Goal: Information Seeking & Learning: Learn about a topic

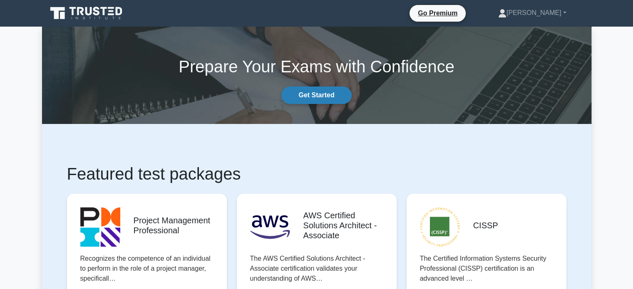
click at [339, 96] on link "Get Started" at bounding box center [316, 95] width 70 height 17
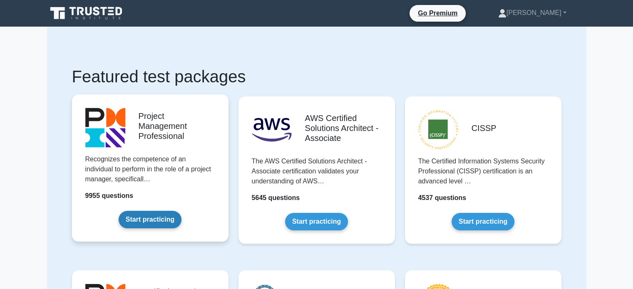
click at [163, 219] on link "Start practicing" at bounding box center [150, 219] width 63 height 17
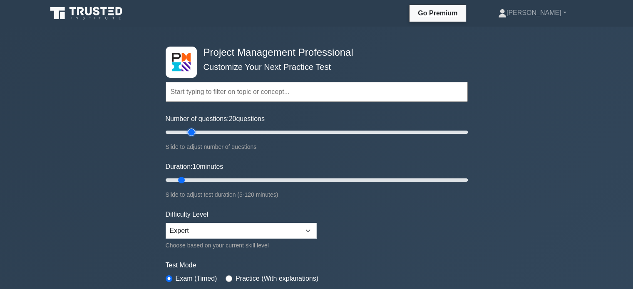
drag, startPoint x: 178, startPoint y: 131, endPoint x: 195, endPoint y: 131, distance: 16.7
type input "20"
click at [195, 131] on input "Number of questions: 20 questions" at bounding box center [317, 132] width 302 height 10
drag, startPoint x: 181, startPoint y: 178, endPoint x: 202, endPoint y: 179, distance: 21.2
type input "20"
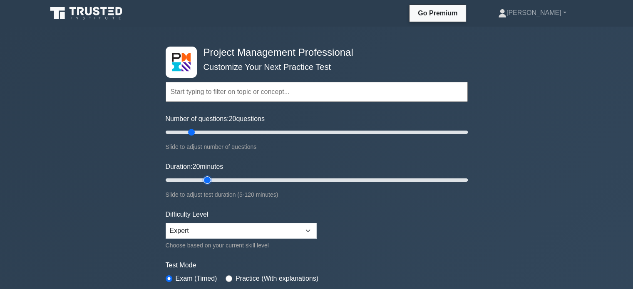
click at [202, 179] on input "Duration: 20 minutes" at bounding box center [317, 180] width 302 height 10
click at [246, 231] on select "Beginner Intermediate Expert" at bounding box center [241, 231] width 151 height 16
select select "intermediate"
click at [166, 223] on select "Beginner Intermediate Expert" at bounding box center [241, 231] width 151 height 16
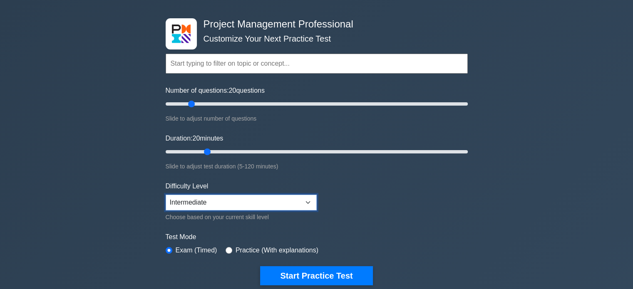
scroll to position [42, 0]
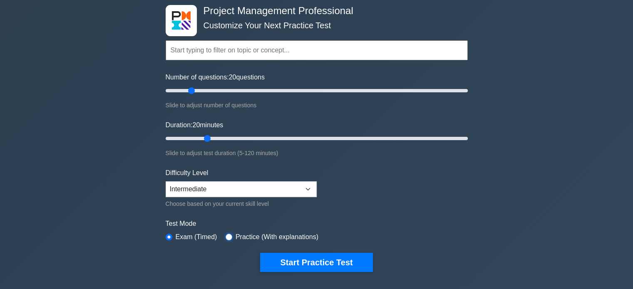
click at [228, 238] on input "radio" at bounding box center [229, 237] width 7 height 7
radio input "true"
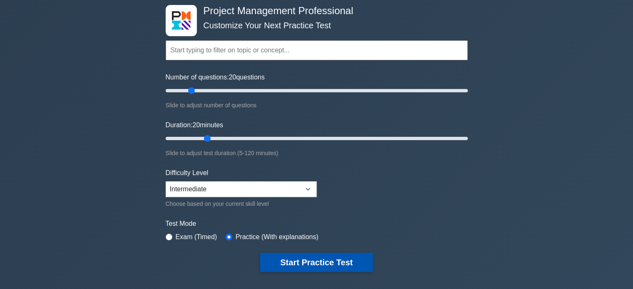
click at [336, 256] on button "Start Practice Test" at bounding box center [316, 262] width 112 height 19
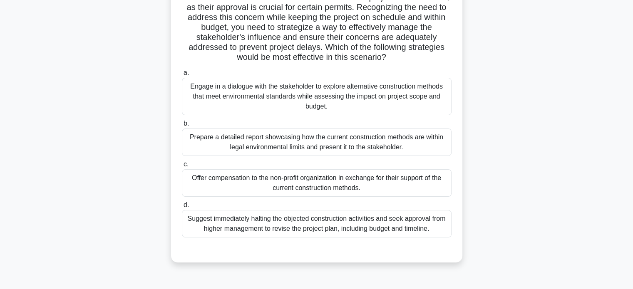
scroll to position [160, 0]
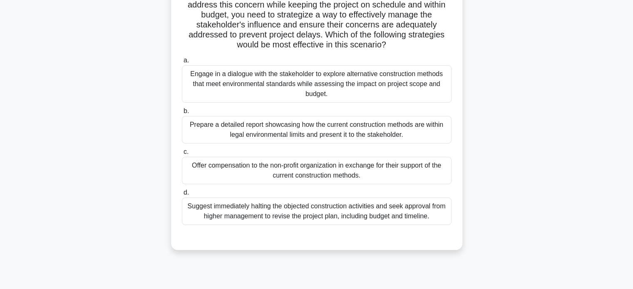
click at [360, 74] on div "Engage in a dialogue with the stakeholder to explore alternative construction m…" at bounding box center [317, 83] width 270 height 37
click at [182, 63] on input "a. Engage in a dialogue with the stakeholder to explore alternative constructio…" at bounding box center [182, 60] width 0 height 5
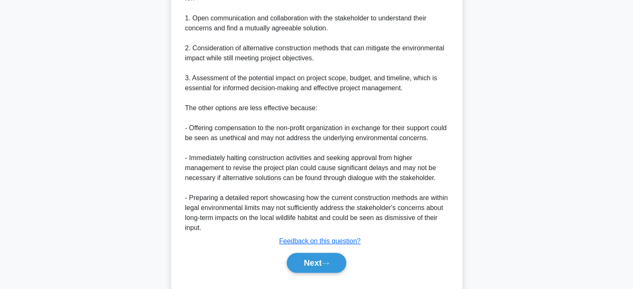
scroll to position [473, 0]
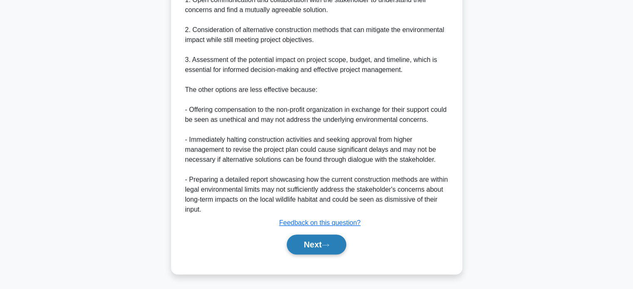
click at [316, 237] on button "Next" at bounding box center [317, 245] width 60 height 20
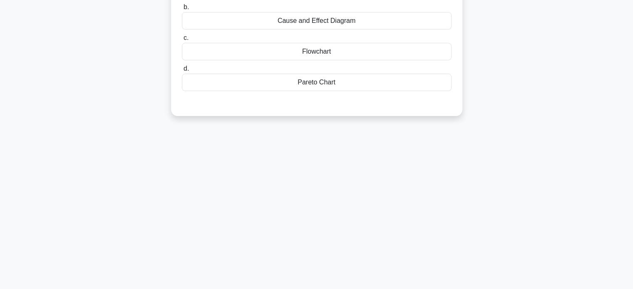
scroll to position [0, 0]
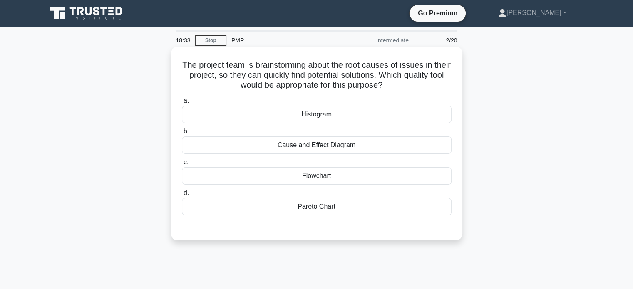
click at [342, 148] on div "Cause and Effect Diagram" at bounding box center [317, 144] width 270 height 17
click at [182, 134] on input "b. Cause and Effect Diagram" at bounding box center [182, 131] width 0 height 5
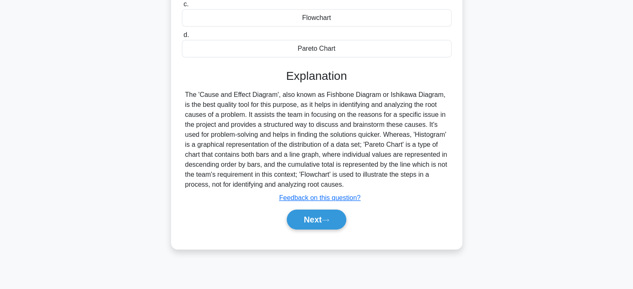
scroll to position [160, 0]
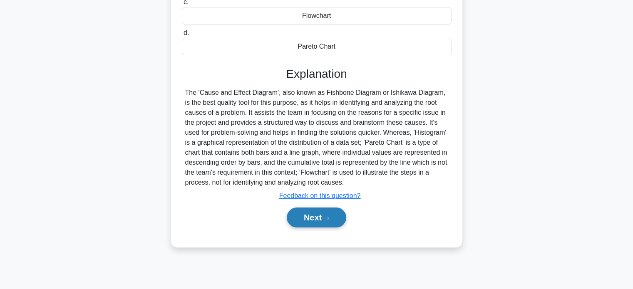
click at [309, 217] on button "Next" at bounding box center [317, 218] width 60 height 20
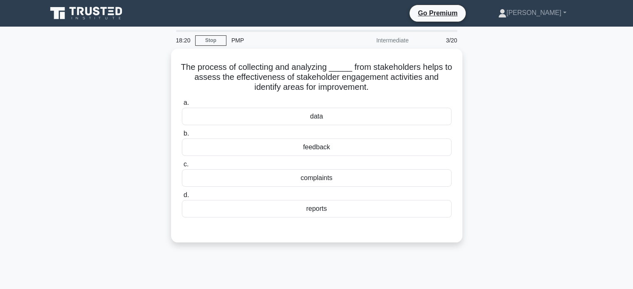
scroll to position [0, 0]
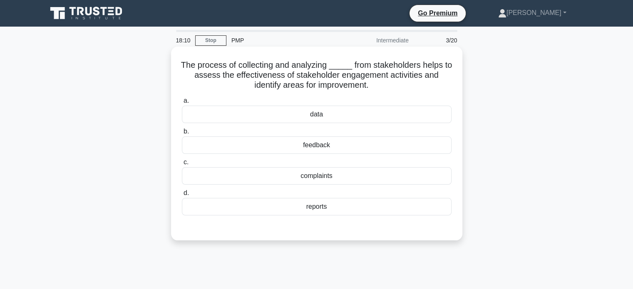
click at [332, 145] on div "feedback" at bounding box center [317, 144] width 270 height 17
click at [182, 134] on input "b. feedback" at bounding box center [182, 131] width 0 height 5
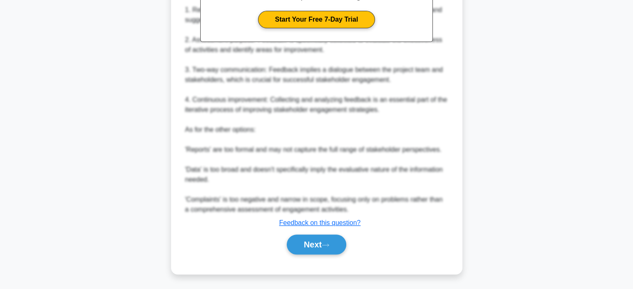
scroll to position [293, 0]
click at [318, 247] on button "Next" at bounding box center [317, 245] width 60 height 20
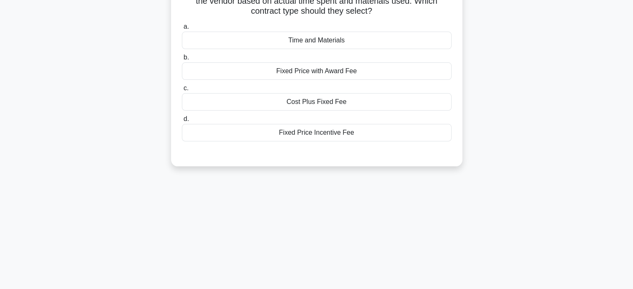
scroll to position [0, 0]
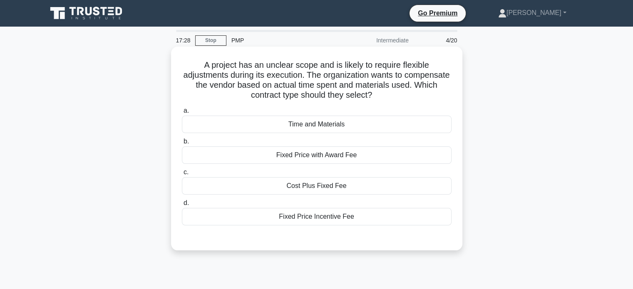
click at [330, 126] on div "Time and Materials" at bounding box center [317, 124] width 270 height 17
click at [182, 114] on input "a. Time and Materials" at bounding box center [182, 110] width 0 height 5
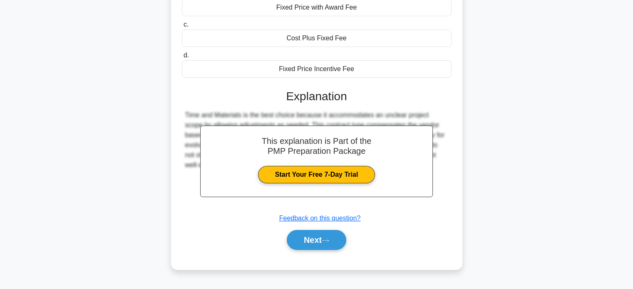
scroll to position [160, 0]
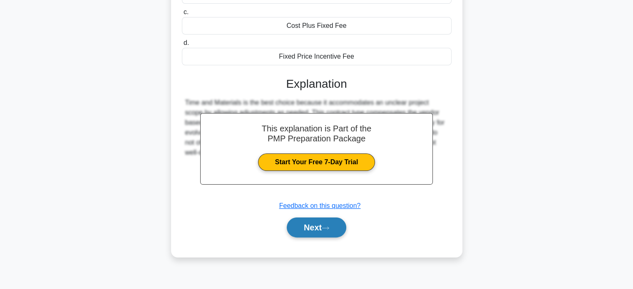
click at [328, 230] on button "Next" at bounding box center [317, 228] width 60 height 20
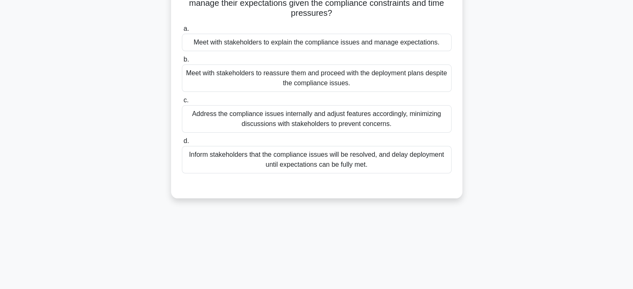
scroll to position [35, 0]
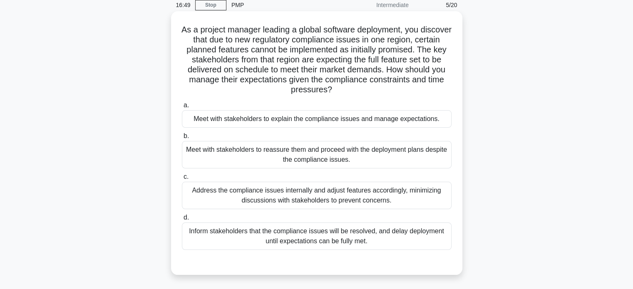
click at [377, 121] on div "Meet with stakeholders to explain the compliance issues and manage expectations." at bounding box center [317, 118] width 270 height 17
click at [182, 108] on input "a. Meet with stakeholders to explain the compliance issues and manage expectati…" at bounding box center [182, 105] width 0 height 5
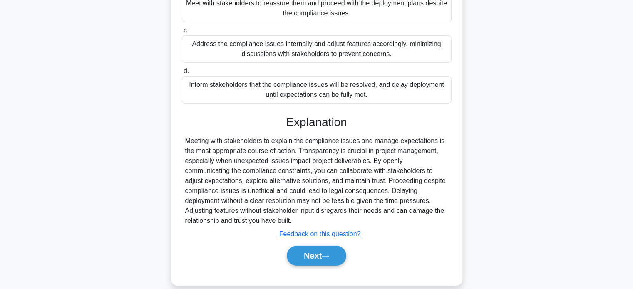
scroll to position [193, 0]
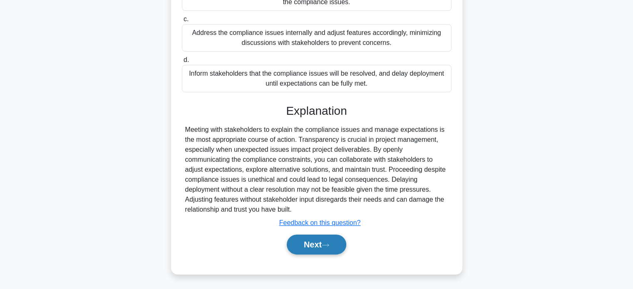
click at [333, 245] on button "Next" at bounding box center [317, 245] width 60 height 20
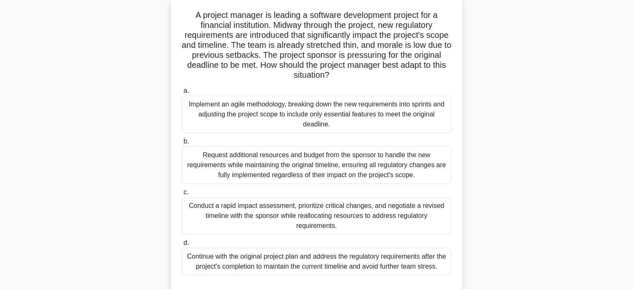
scroll to position [35, 0]
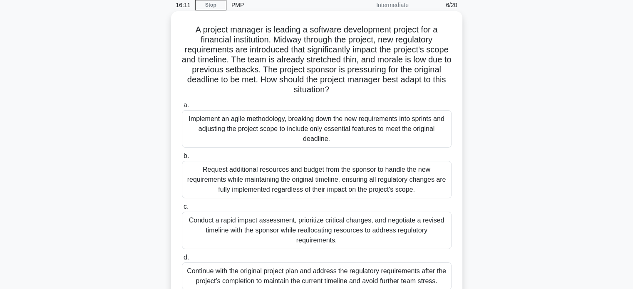
click at [402, 132] on div "Implement an agile methodology, breaking down the new requirements into sprints…" at bounding box center [317, 128] width 270 height 37
click at [182, 108] on input "a. Implement an agile methodology, breaking down the new requirements into spri…" at bounding box center [182, 105] width 0 height 5
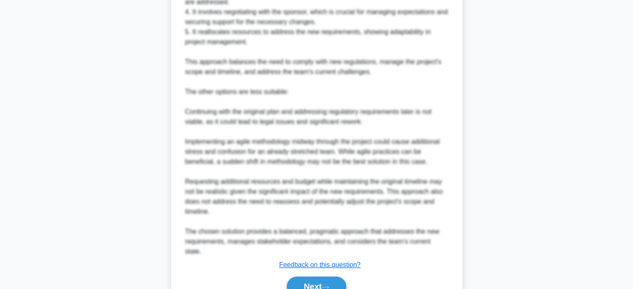
scroll to position [484, 0]
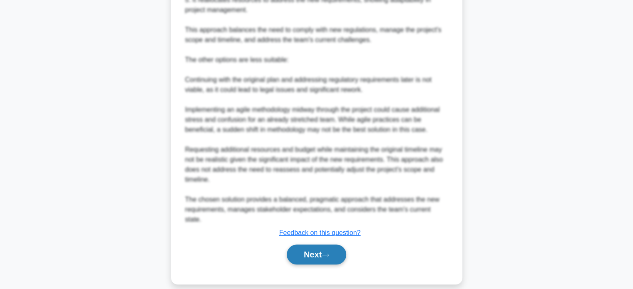
click at [331, 245] on button "Next" at bounding box center [317, 255] width 60 height 20
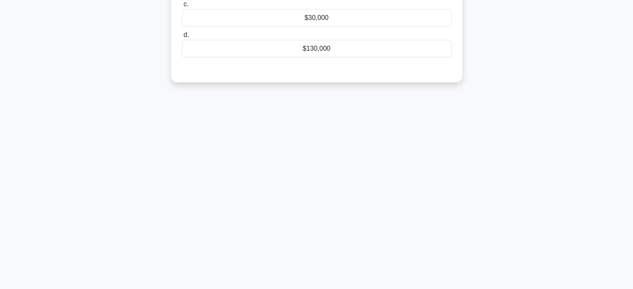
scroll to position [0, 0]
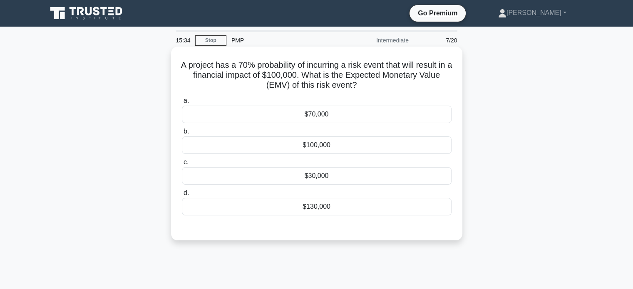
click at [333, 151] on div "$100,000" at bounding box center [317, 144] width 270 height 17
click at [182, 134] on input "b. $100,000" at bounding box center [182, 131] width 0 height 5
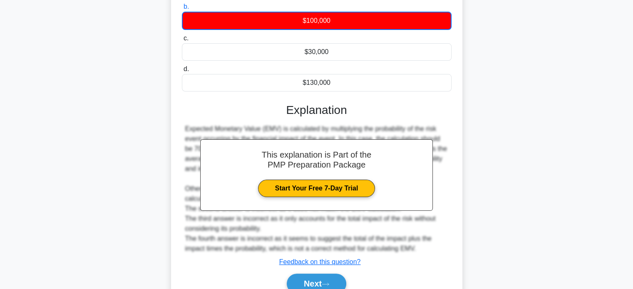
scroll to position [164, 0]
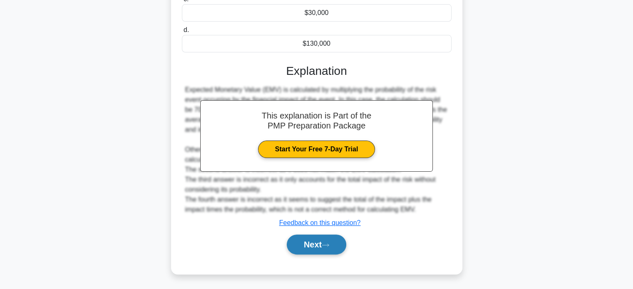
click at [313, 246] on button "Next" at bounding box center [317, 245] width 60 height 20
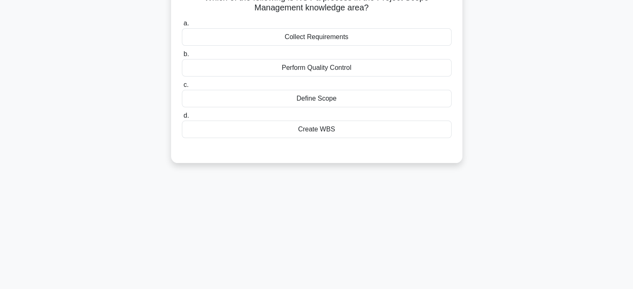
scroll to position [0, 0]
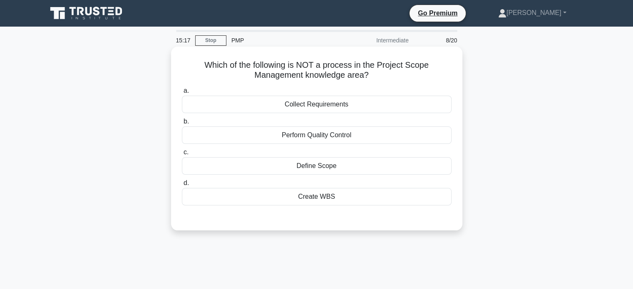
click at [358, 106] on div "Collect Requirements" at bounding box center [317, 104] width 270 height 17
click at [182, 94] on input "a. Collect Requirements" at bounding box center [182, 90] width 0 height 5
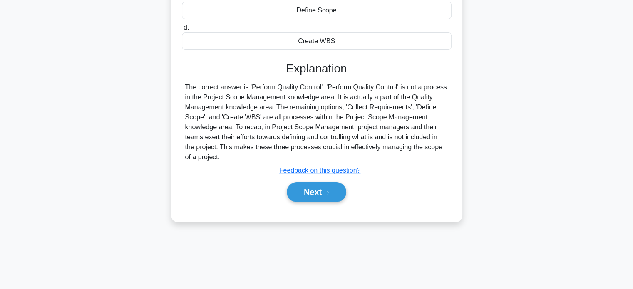
scroll to position [160, 0]
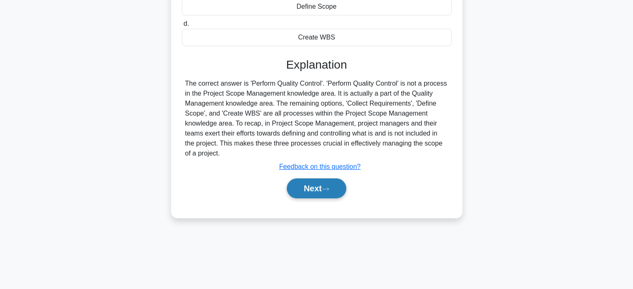
click at [316, 187] on button "Next" at bounding box center [317, 189] width 60 height 20
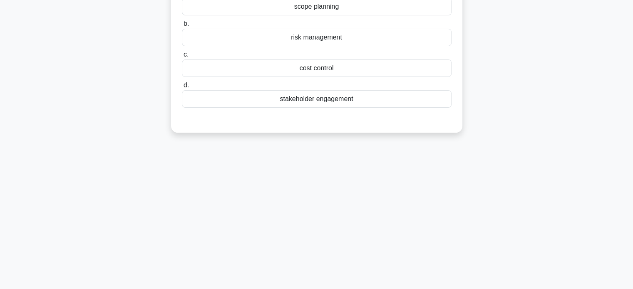
scroll to position [35, 0]
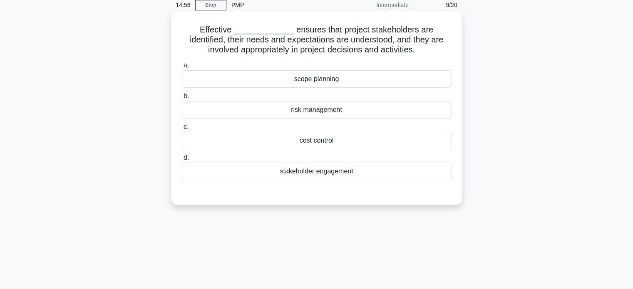
click at [325, 170] on div "stakeholder engagement" at bounding box center [317, 171] width 270 height 17
click at [182, 161] on input "d. stakeholder engagement" at bounding box center [182, 157] width 0 height 5
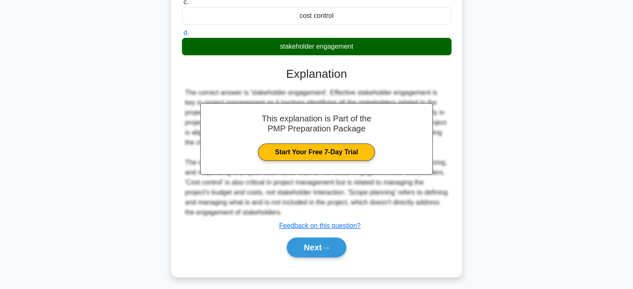
scroll to position [163, 0]
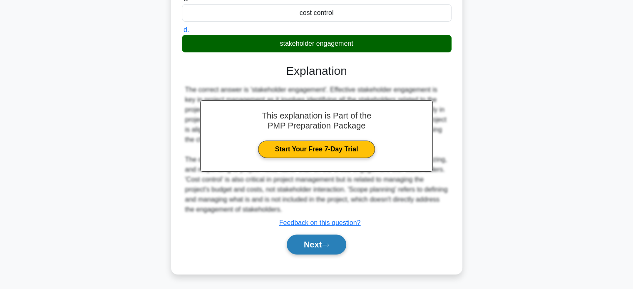
click at [326, 241] on button "Next" at bounding box center [317, 245] width 60 height 20
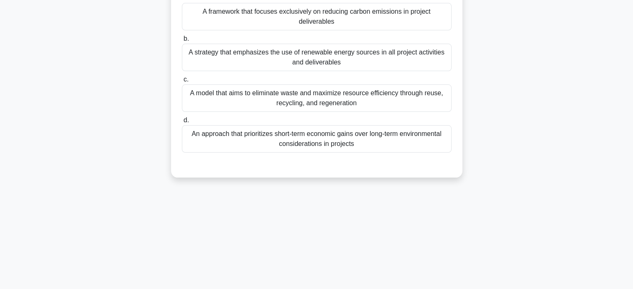
scroll to position [0, 0]
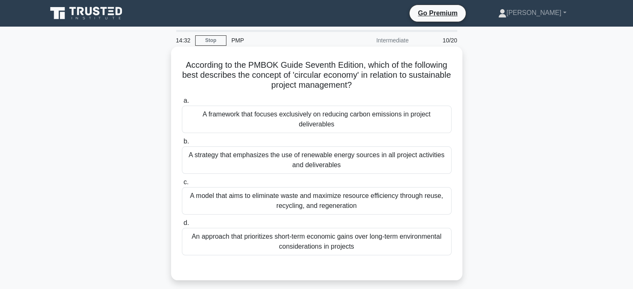
click at [332, 204] on div "A model that aims to eliminate waste and maximize resource efficiency through r…" at bounding box center [317, 200] width 270 height 27
click at [182, 185] on input "c. A model that aims to eliminate waste and maximize resource efficiency throug…" at bounding box center [182, 182] width 0 height 5
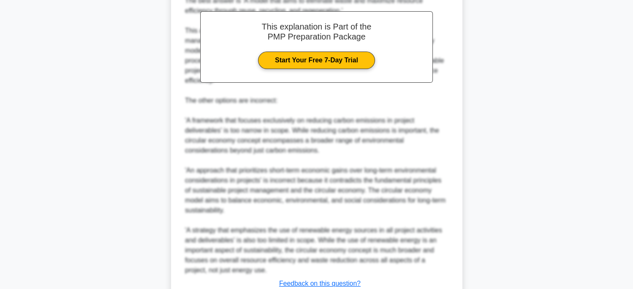
scroll to position [353, 0]
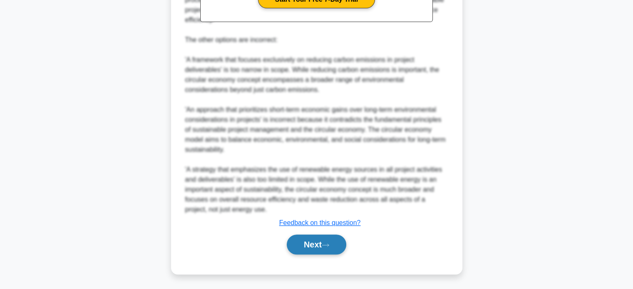
click at [332, 238] on button "Next" at bounding box center [317, 245] width 60 height 20
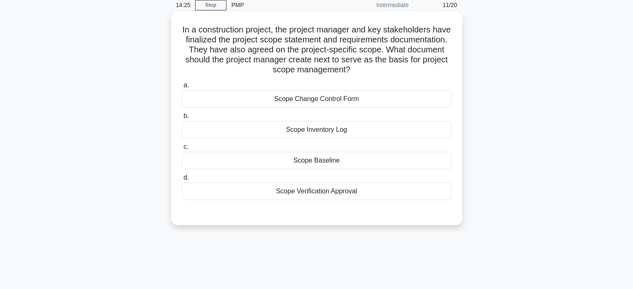
scroll to position [0, 0]
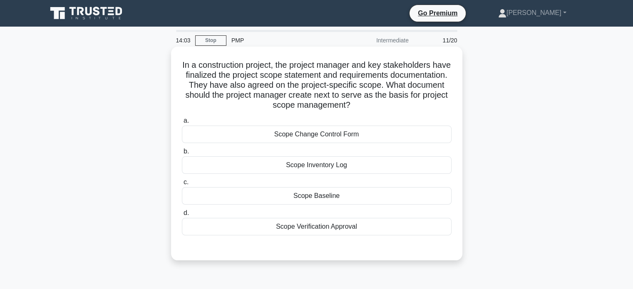
click at [334, 198] on div "Scope Baseline" at bounding box center [317, 195] width 270 height 17
click at [182, 185] on input "c. Scope Baseline" at bounding box center [182, 182] width 0 height 5
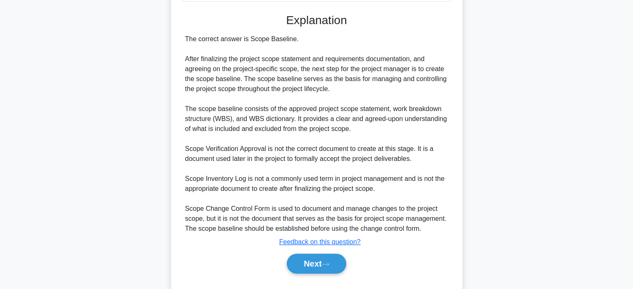
scroll to position [253, 0]
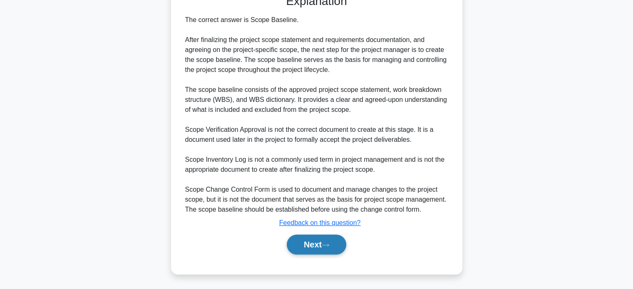
click at [325, 244] on icon at bounding box center [325, 245] width 7 height 5
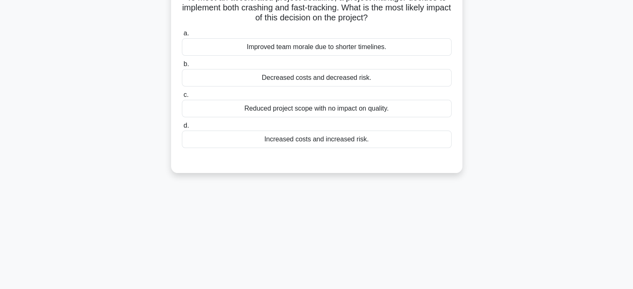
scroll to position [0, 0]
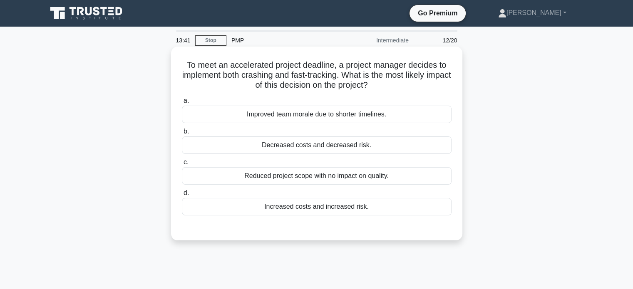
click at [336, 209] on div "Increased costs and increased risk." at bounding box center [317, 206] width 270 height 17
click at [182, 196] on input "d. Increased costs and increased risk." at bounding box center [182, 193] width 0 height 5
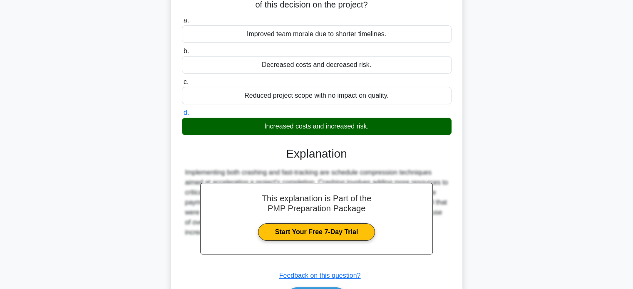
scroll to position [160, 0]
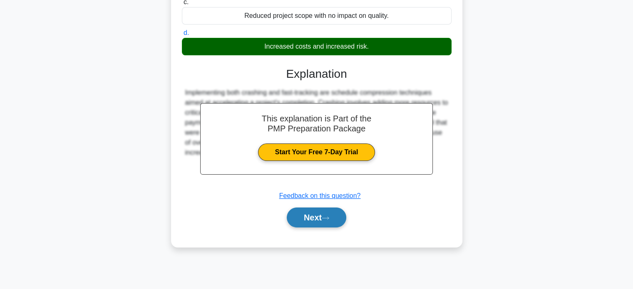
click at [323, 219] on button "Next" at bounding box center [317, 218] width 60 height 20
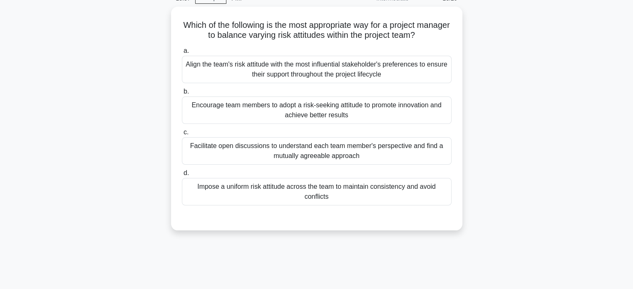
scroll to position [35, 0]
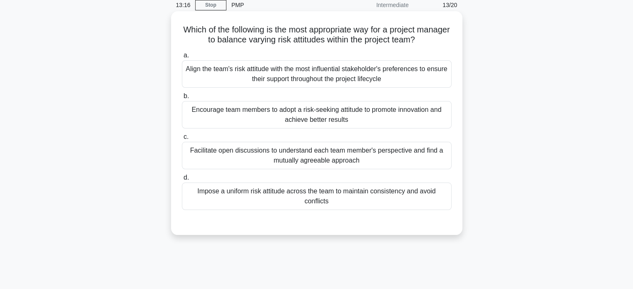
click at [373, 159] on div "Facilitate open discussions to understand each team member's perspective and fi…" at bounding box center [317, 155] width 270 height 27
click at [182, 140] on input "c. Facilitate open discussions to understand each team member's perspective and…" at bounding box center [182, 136] width 0 height 5
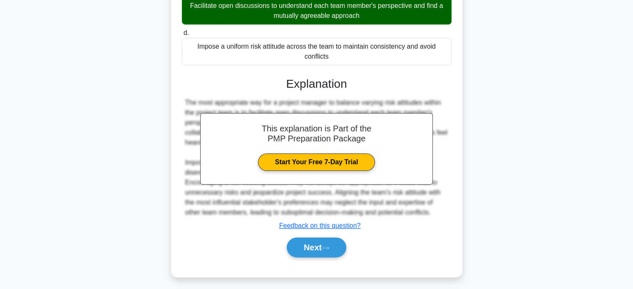
scroll to position [183, 0]
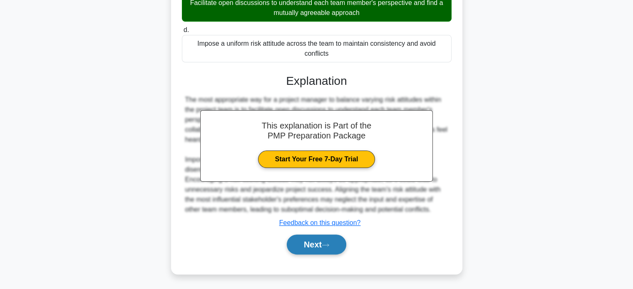
click at [334, 246] on button "Next" at bounding box center [317, 245] width 60 height 20
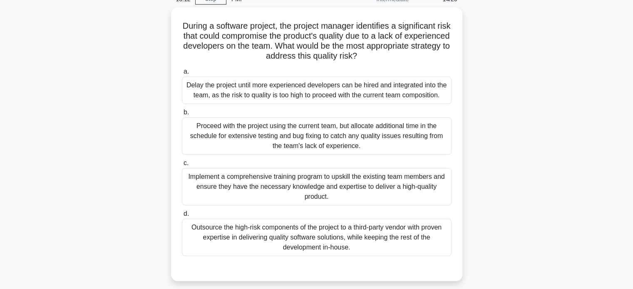
scroll to position [35, 0]
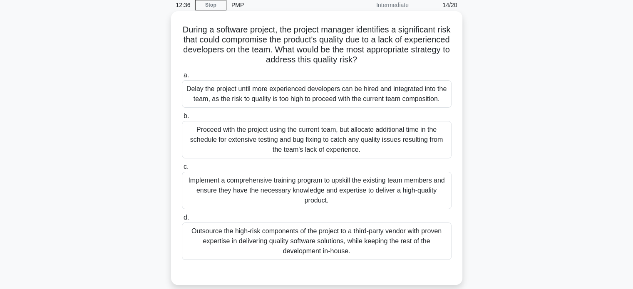
click at [343, 191] on div "Implement a comprehensive training program to upskill the existing team members…" at bounding box center [317, 190] width 270 height 37
click at [182, 170] on input "c. Implement a comprehensive training program to upskill the existing team memb…" at bounding box center [182, 166] width 0 height 5
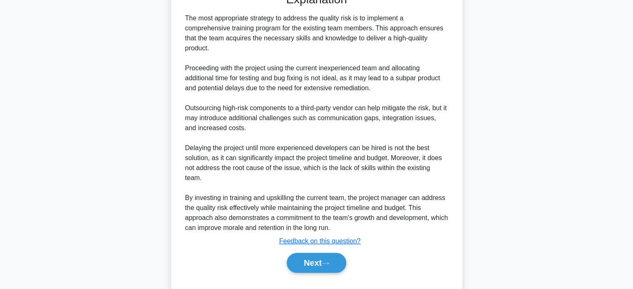
scroll to position [323, 0]
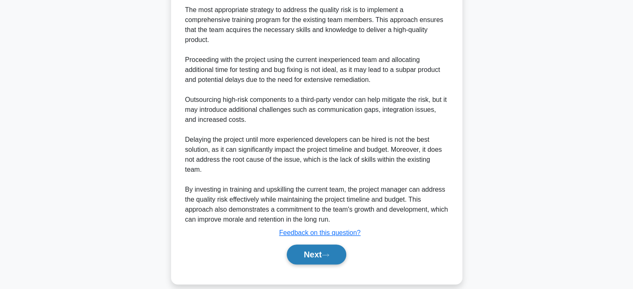
click at [321, 249] on button "Next" at bounding box center [317, 255] width 60 height 20
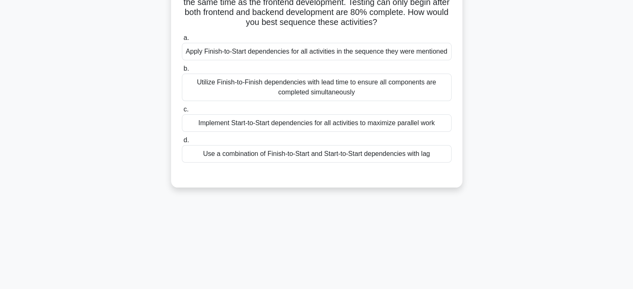
scroll to position [35, 0]
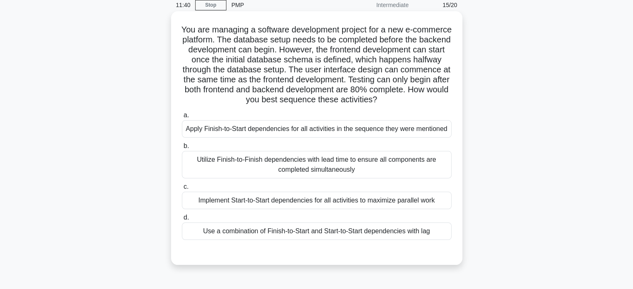
click at [312, 233] on div "Use a combination of Finish-to-Start and Start-to-Start dependencies with lag" at bounding box center [317, 231] width 270 height 17
click at [182, 221] on input "d. Use a combination of Finish-to-Start and Start-to-Start dependencies with lag" at bounding box center [182, 217] width 0 height 5
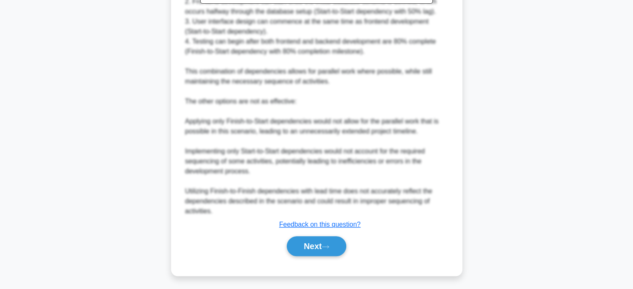
scroll to position [393, 0]
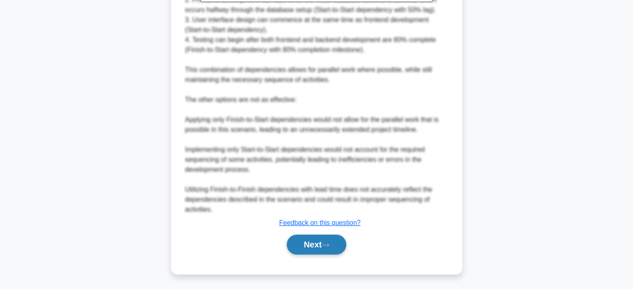
click at [310, 238] on button "Next" at bounding box center [317, 245] width 60 height 20
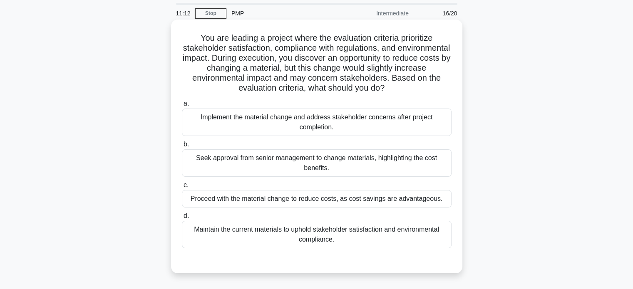
scroll to position [42, 0]
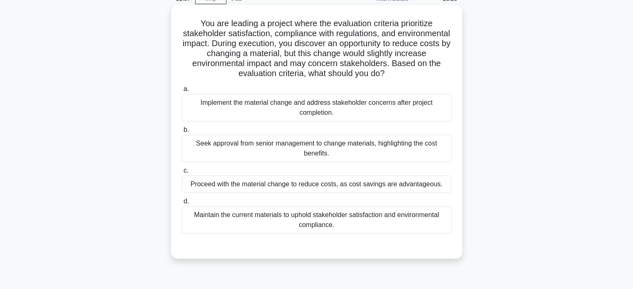
click at [309, 150] on div "Seek approval from senior management to change materials, highlighting the cost…" at bounding box center [317, 148] width 270 height 27
click at [182, 133] on input "b. Seek approval from senior management to change materials, highlighting the c…" at bounding box center [182, 129] width 0 height 5
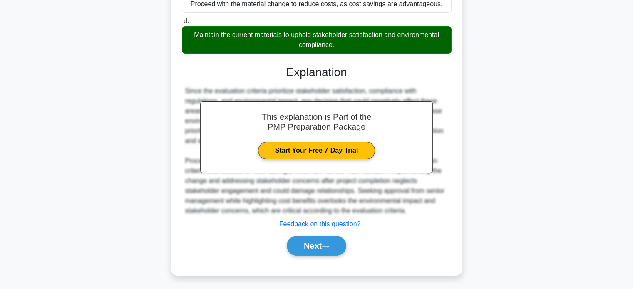
scroll to position [224, 0]
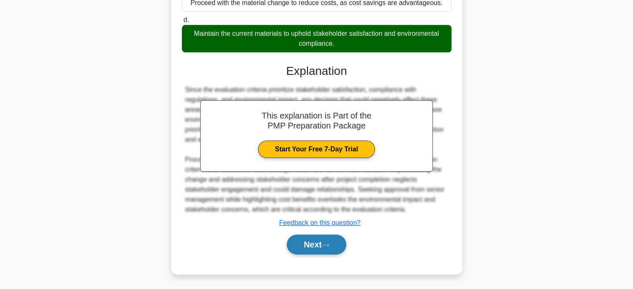
click at [331, 238] on button "Next" at bounding box center [317, 245] width 60 height 20
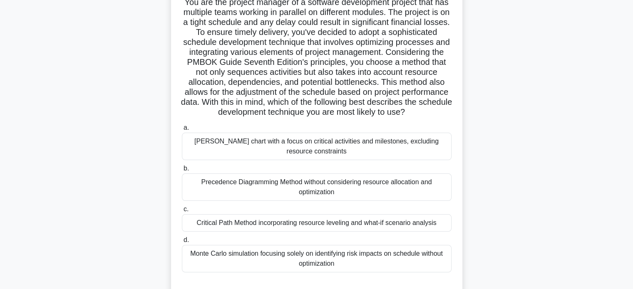
scroll to position [77, 0]
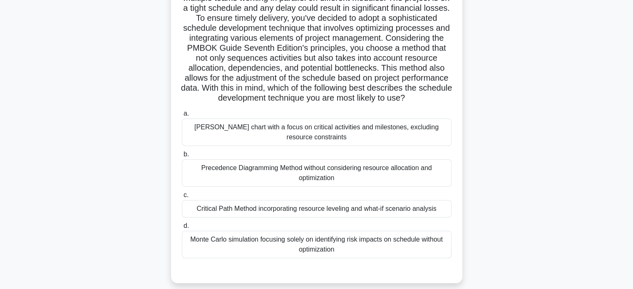
click at [320, 218] on div "Critical Path Method incorporating resource leveling and what-if scenario analy…" at bounding box center [317, 208] width 270 height 17
click at [182, 198] on input "c. Critical Path Method incorporating resource leveling and what-if scenario an…" at bounding box center [182, 195] width 0 height 5
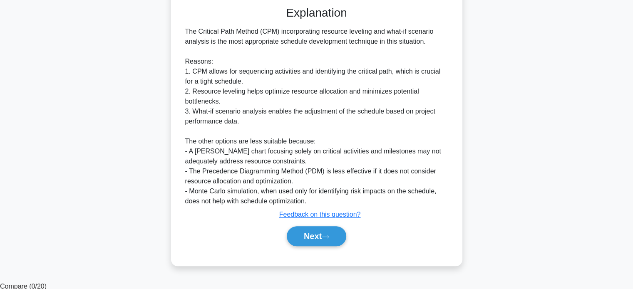
scroll to position [343, 0]
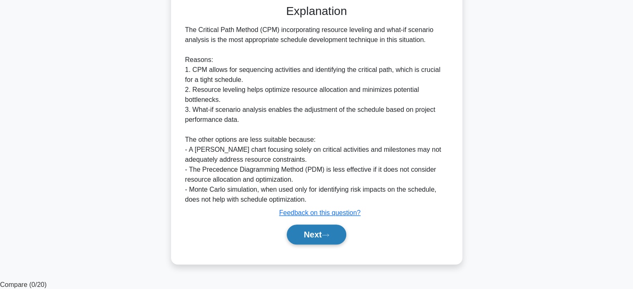
click at [329, 238] on icon at bounding box center [325, 235] width 7 height 5
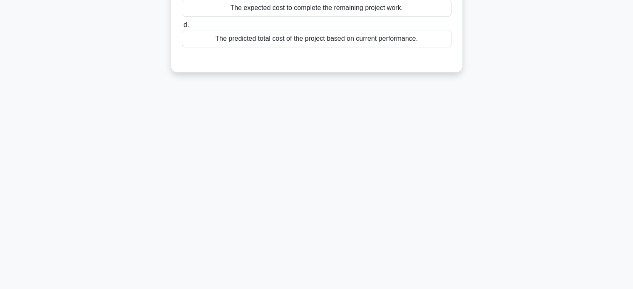
scroll to position [0, 0]
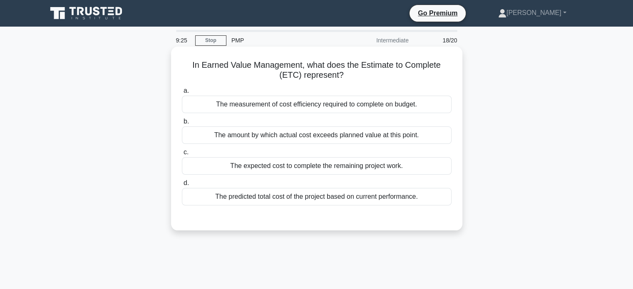
click at [351, 198] on div "The predicted total cost of the project based on current performance." at bounding box center [317, 196] width 270 height 17
click at [182, 186] on input "d. The predicted total cost of the project based on current performance." at bounding box center [182, 183] width 0 height 5
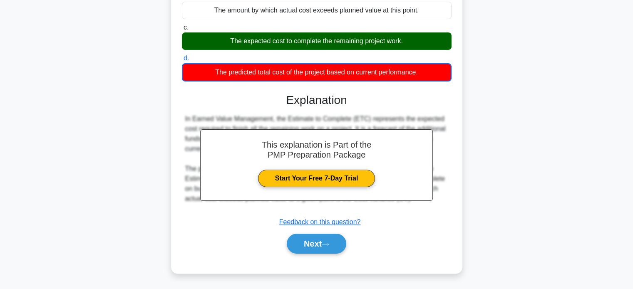
scroll to position [160, 0]
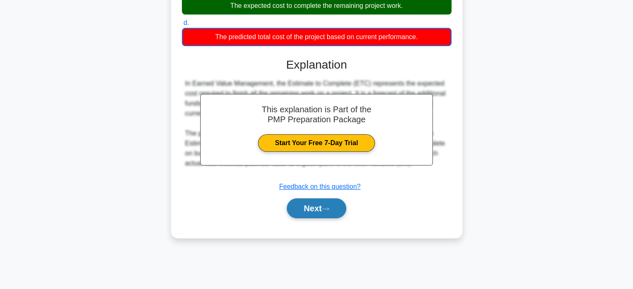
click at [332, 211] on button "Next" at bounding box center [317, 208] width 60 height 20
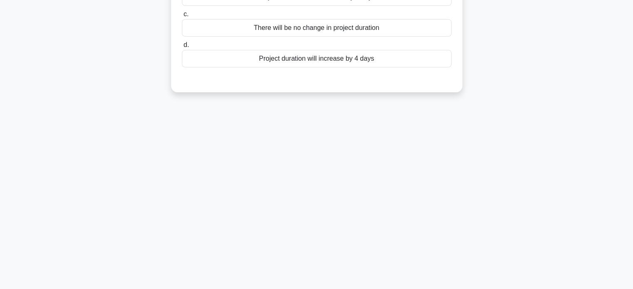
scroll to position [35, 0]
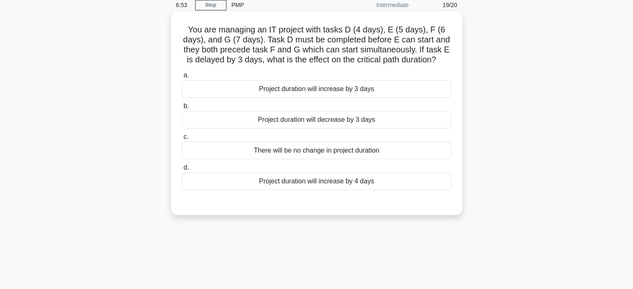
click at [318, 90] on div "Project duration will increase by 3 days" at bounding box center [317, 88] width 270 height 17
click at [182, 78] on input "a. Project duration will increase by 3 days" at bounding box center [182, 75] width 0 height 5
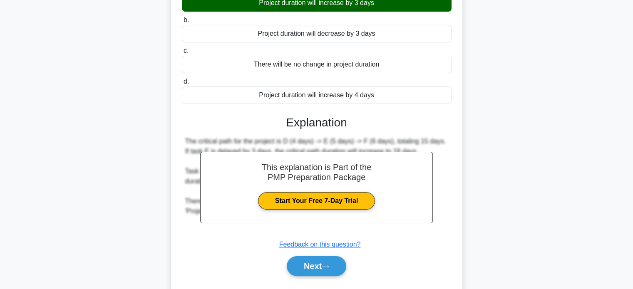
scroll to position [160, 0]
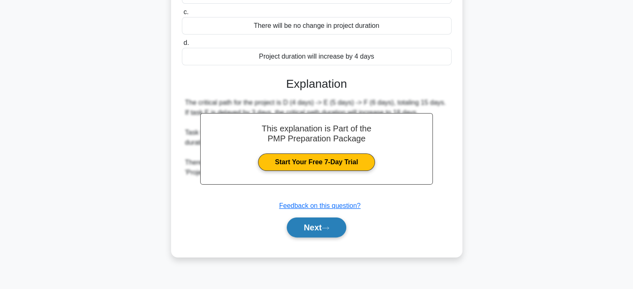
click at [327, 233] on button "Next" at bounding box center [317, 228] width 60 height 20
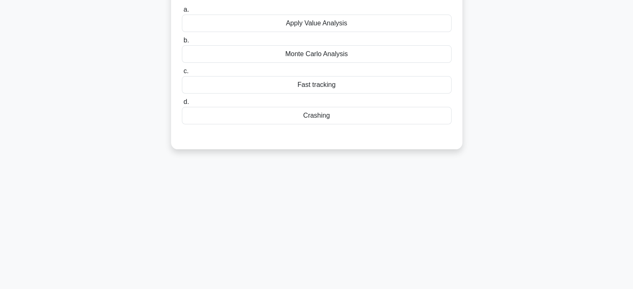
scroll to position [35, 0]
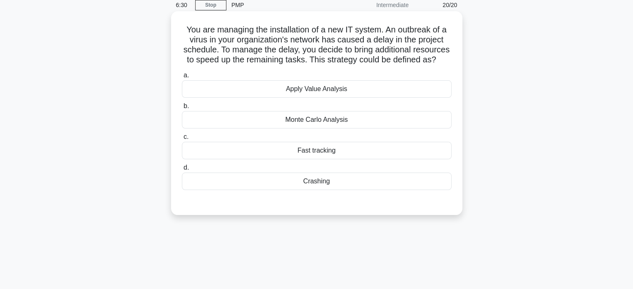
click at [336, 159] on div "Fast tracking" at bounding box center [317, 150] width 270 height 17
click at [182, 140] on input "c. Fast tracking" at bounding box center [182, 136] width 0 height 5
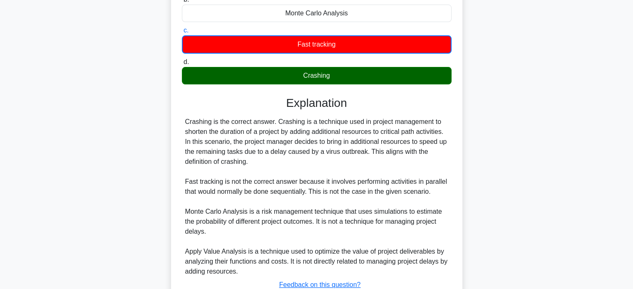
scroll to position [214, 0]
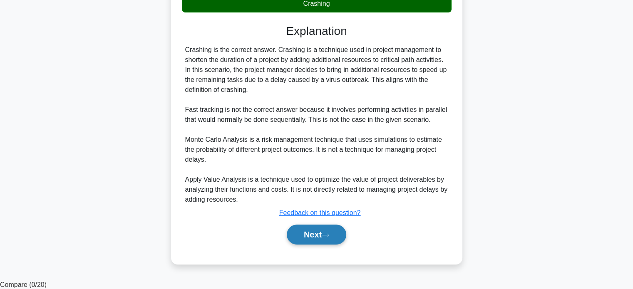
click at [323, 244] on button "Next" at bounding box center [317, 235] width 60 height 20
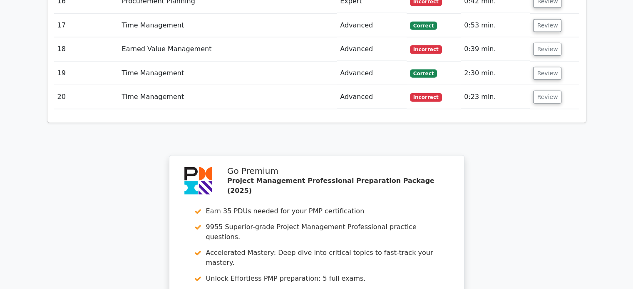
scroll to position [1997, 0]
